Goal: Task Accomplishment & Management: Manage account settings

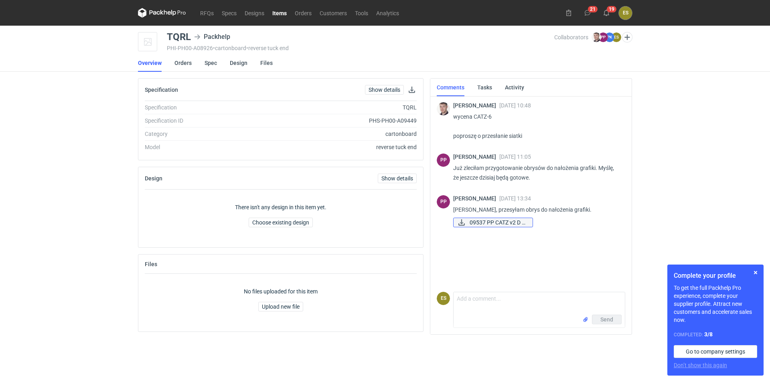
click at [468, 225] on link "09537 PP CATZ v2 D s..." at bounding box center [493, 223] width 80 height 10
click at [178, 68] on link "Orders" at bounding box center [182, 63] width 17 height 18
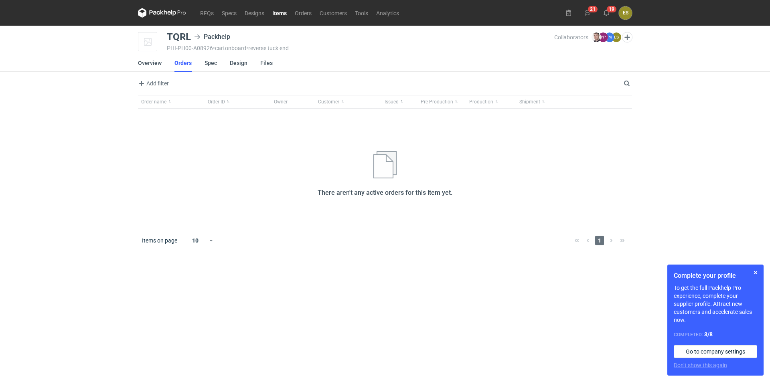
click at [221, 61] on li "Spec" at bounding box center [216, 63] width 25 height 18
click at [218, 61] on li "Spec" at bounding box center [216, 63] width 25 height 18
click at [210, 61] on link "Spec" at bounding box center [210, 63] width 12 height 18
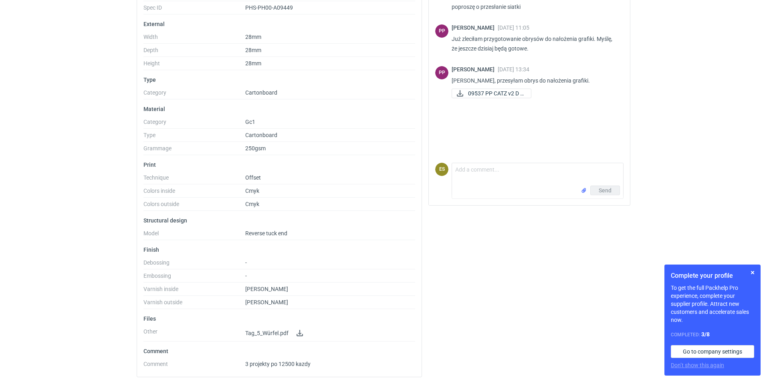
scroll to position [131, 0]
click at [297, 332] on link at bounding box center [300, 332] width 10 height 10
click at [61, 200] on div "RFQs Specs Designs Items Orders Customers Tools Analytics 21 19 ES [PERSON_NAME…" at bounding box center [383, 60] width 767 height 382
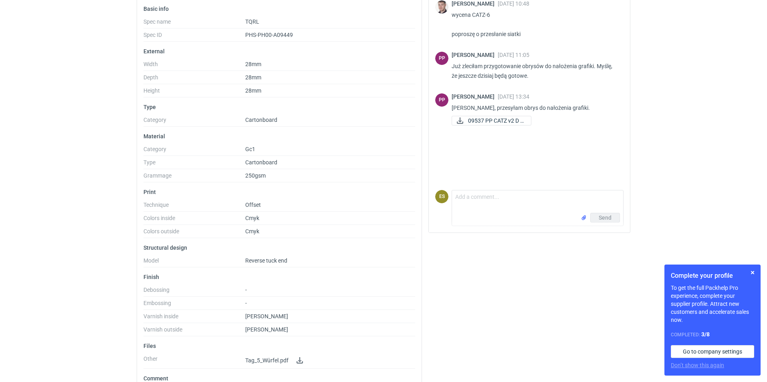
scroll to position [0, 0]
